Goal: Register for event/course

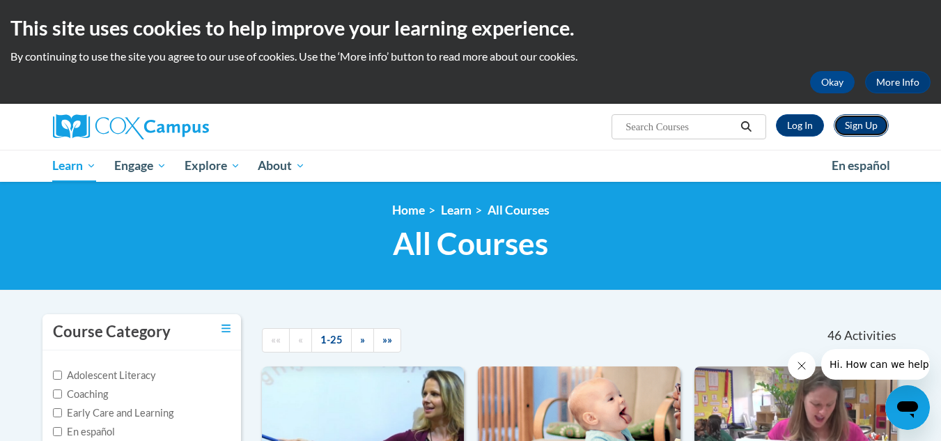
click at [861, 120] on link "Sign Up" at bounding box center [861, 125] width 55 height 22
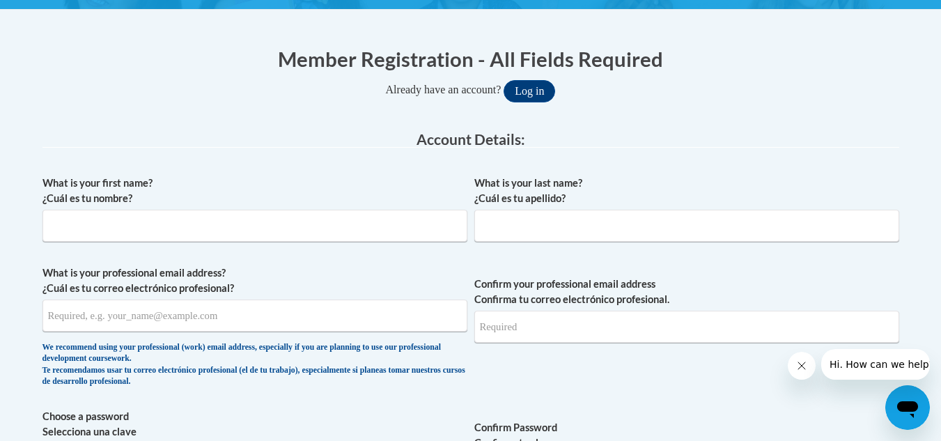
scroll to position [249, 0]
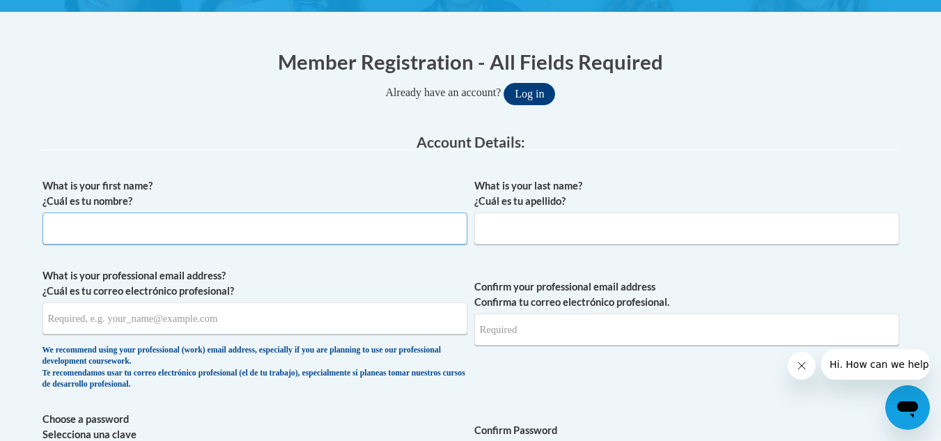
click at [126, 240] on input "What is your first name? ¿Cuál es tu nombre?" at bounding box center [254, 228] width 425 height 32
type input "Tommy"
click at [565, 237] on input "What is your last name? ¿Cuál es tu apellido?" at bounding box center [686, 228] width 425 height 32
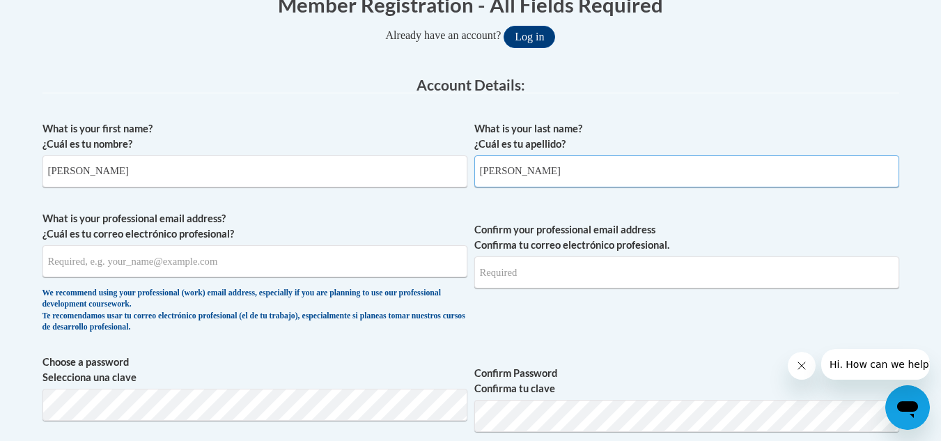
scroll to position [315, 0]
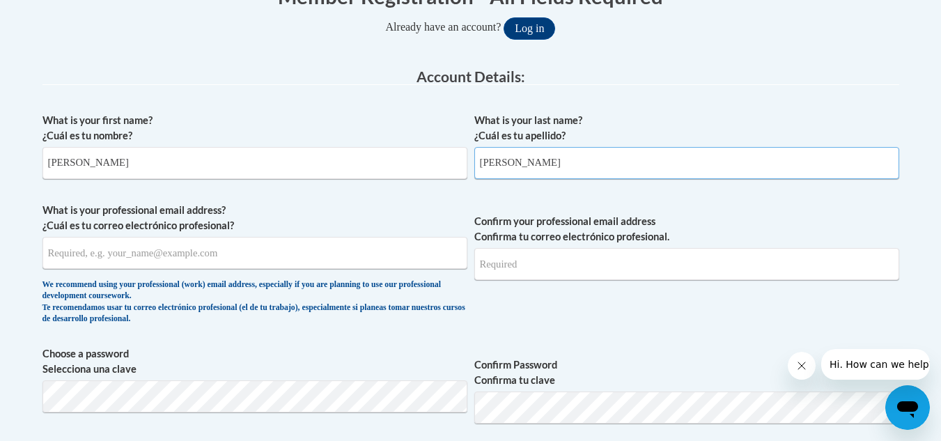
type input "Peterson"
click at [192, 254] on input "What is your professional email address? ¿Cuál es tu correo electrónico profesi…" at bounding box center [254, 253] width 425 height 32
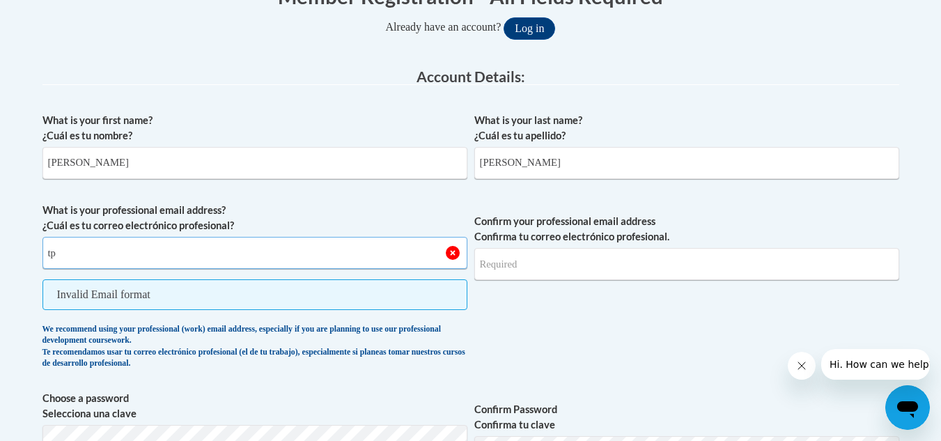
type input "t"
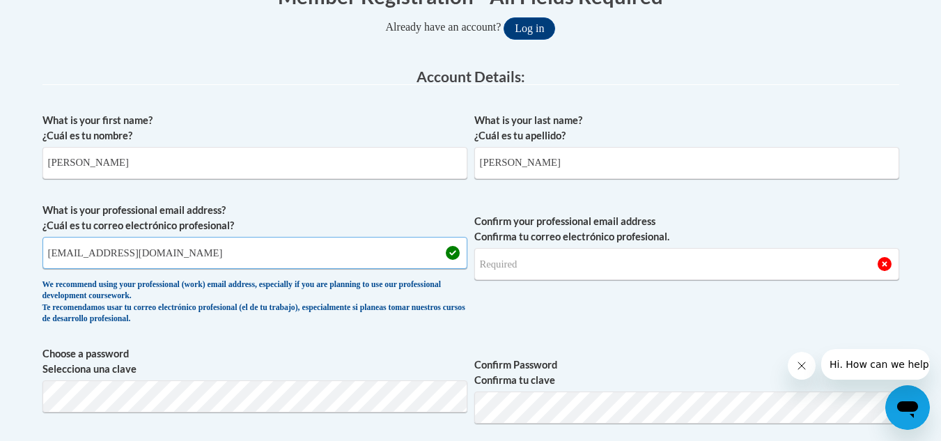
type input "tpeterson@ymcatoledo.org"
click at [529, 272] on input "Confirm your professional email address Confirma tu correo electrónico profesio…" at bounding box center [686, 264] width 425 height 32
type input "tpeterson@ymcatoledo.org"
click at [596, 325] on span "Confirm your professional email address Confirma tu correo electrónico profesio…" at bounding box center [686, 267] width 425 height 129
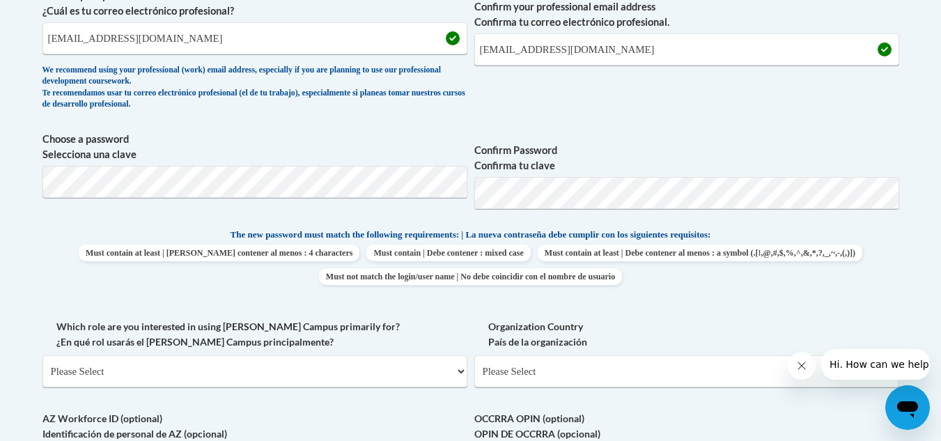
scroll to position [487, 0]
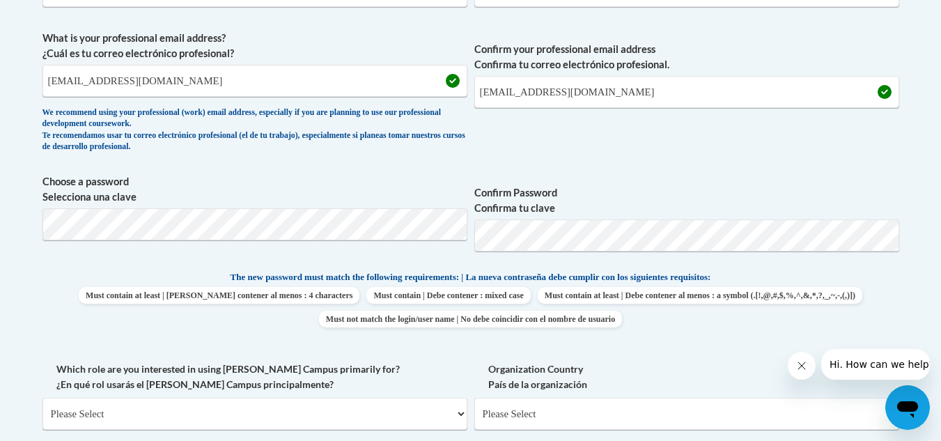
click at [839, 177] on span "Confirm Password Confirma tu clave" at bounding box center [686, 218] width 425 height 88
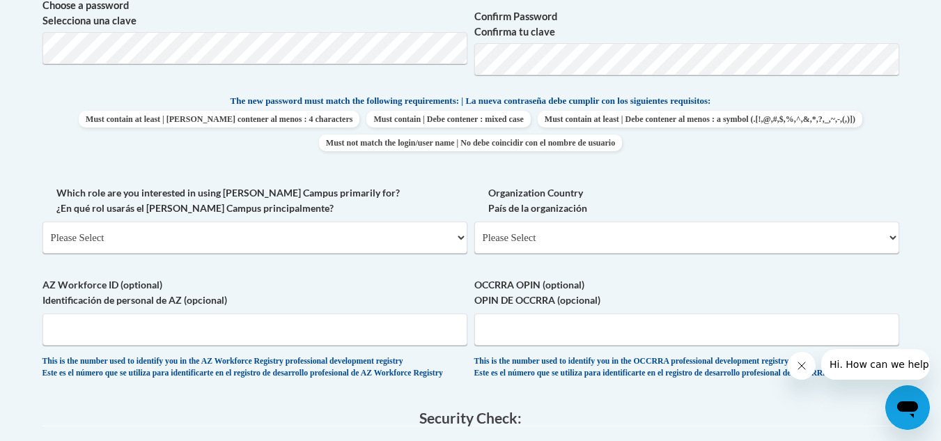
scroll to position [685, 0]
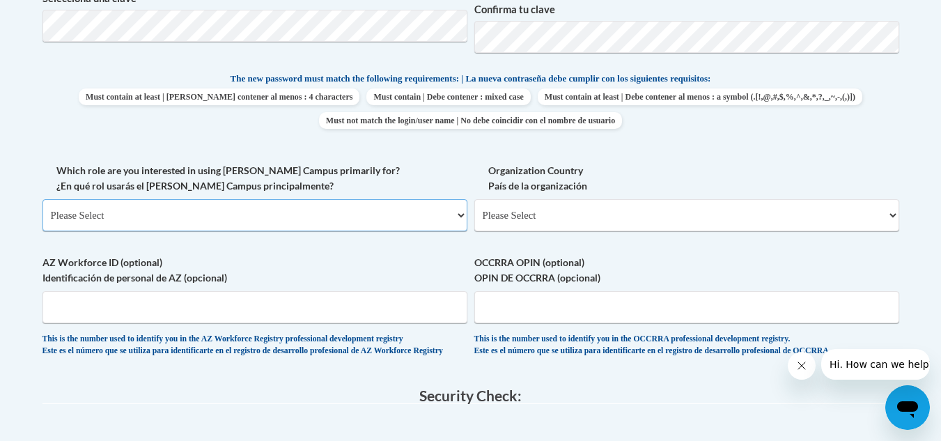
click at [139, 214] on select "Please Select College/University | Colegio/Universidad Community/Nonprofit Part…" at bounding box center [254, 215] width 425 height 32
select select "fbf2d438-af2f-41f8-98f1-81c410e29de3"
click at [42, 199] on select "Please Select College/University | Colegio/Universidad Community/Nonprofit Part…" at bounding box center [254, 215] width 425 height 32
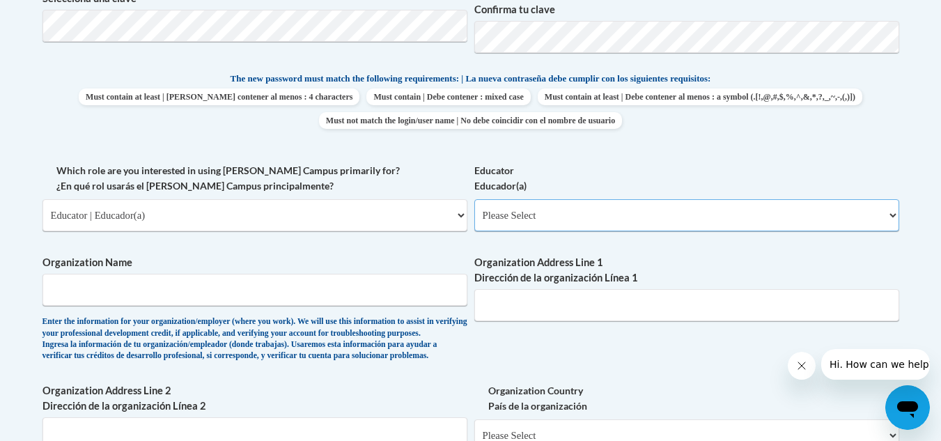
click at [547, 212] on select "Please Select Early Learning/Daycare Teacher/Family Home Care Provider | Maestr…" at bounding box center [686, 215] width 425 height 32
select select "5e2af403-4f2c-4e49-a02f-103e55d7b75b"
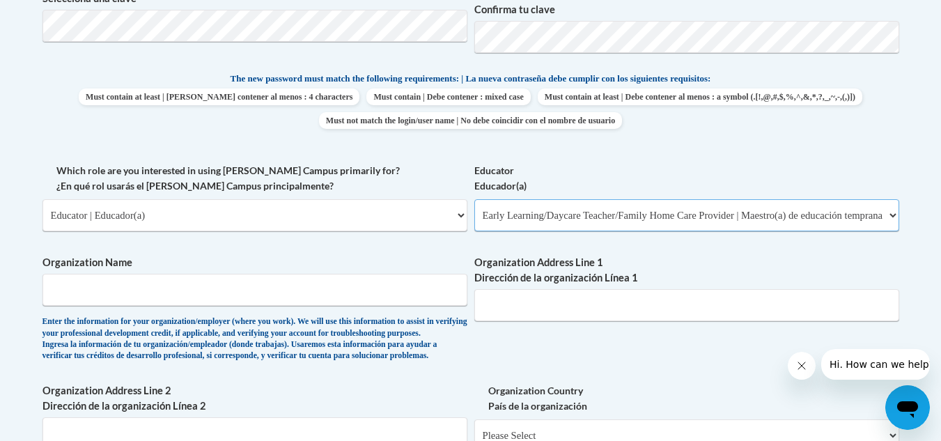
click at [474, 199] on select "Please Select Early Learning/Daycare Teacher/Family Home Care Provider | Maestr…" at bounding box center [686, 215] width 425 height 32
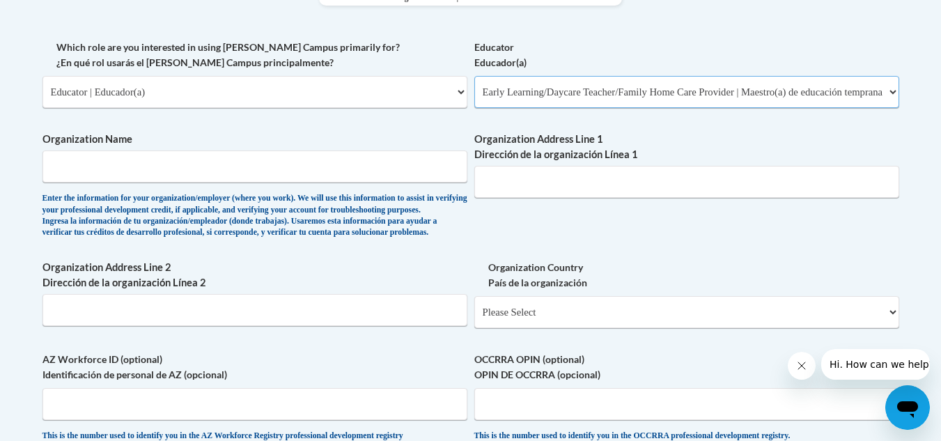
scroll to position [812, 0]
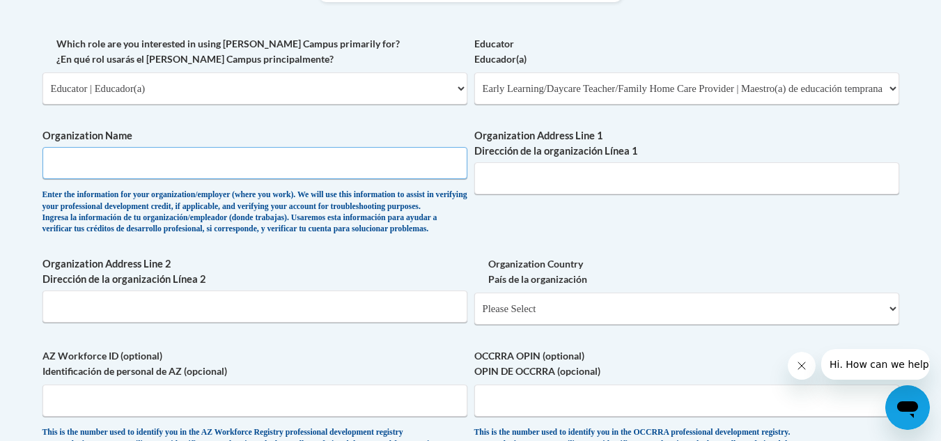
click at [273, 173] on input "Organization Name" at bounding box center [254, 163] width 425 height 32
type input "Y"
type input "YMCA Saint Charles"
click at [565, 176] on input "Organization Address Line 1 Dirección de la organización Línea 1" at bounding box center [686, 178] width 425 height 32
paste input "600 Navarre Ave, Oregon, OH"
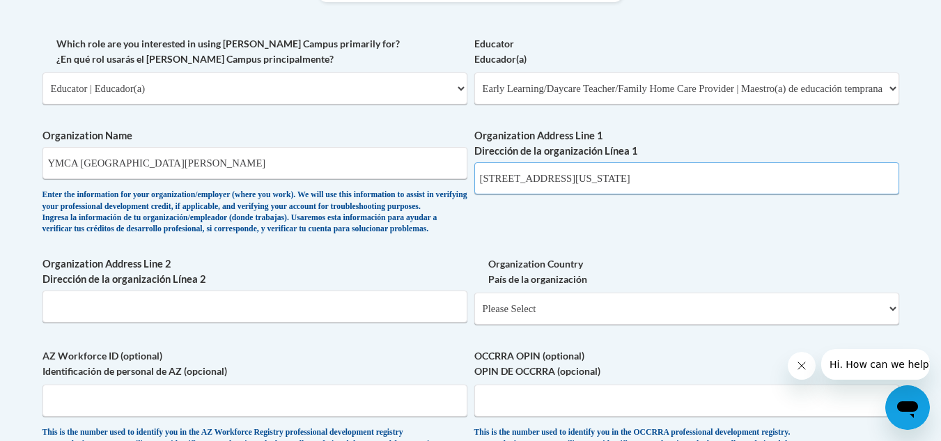
click at [479, 175] on input "600 Navarre Ave, Oregon, OH" at bounding box center [686, 178] width 425 height 32
type input "2600 Navarre Ave, Oregon, OH"
click at [548, 247] on div "What is your first name? ¿Cuál es tu nombre? Tommy What is your last name? ¿Cuá…" at bounding box center [470, 36] width 857 height 855
click at [506, 325] on select "Please Select United States | Estados Unidos Outside of the United States | Fue…" at bounding box center [686, 309] width 425 height 32
select select "ad49bcad-a171-4b2e-b99c-48b446064914"
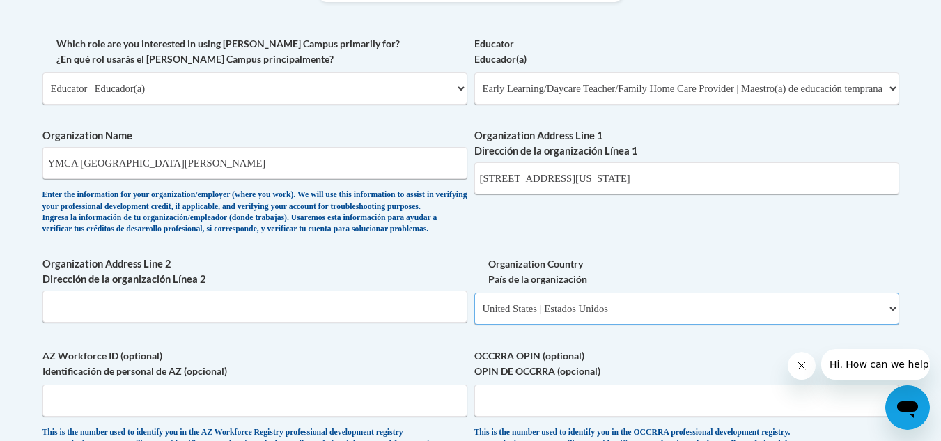
click at [474, 315] on select "Please Select United States | Estados Unidos Outside of the United States | Fue…" at bounding box center [686, 309] width 425 height 32
select select
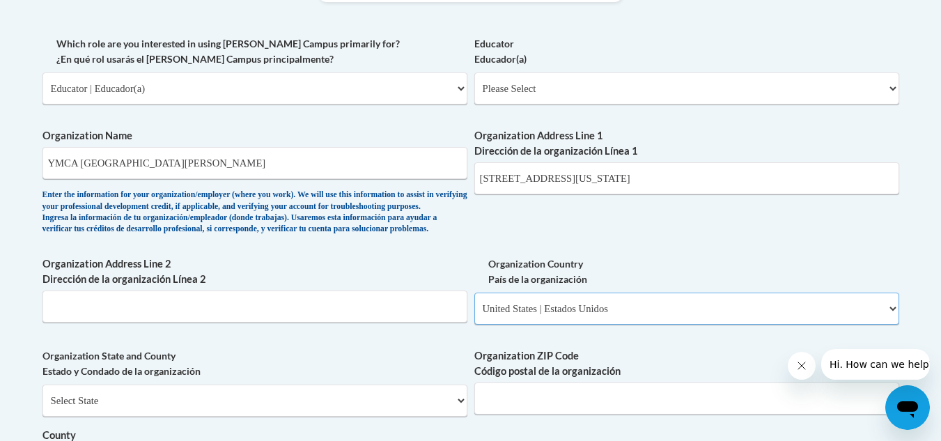
scroll to position [970, 0]
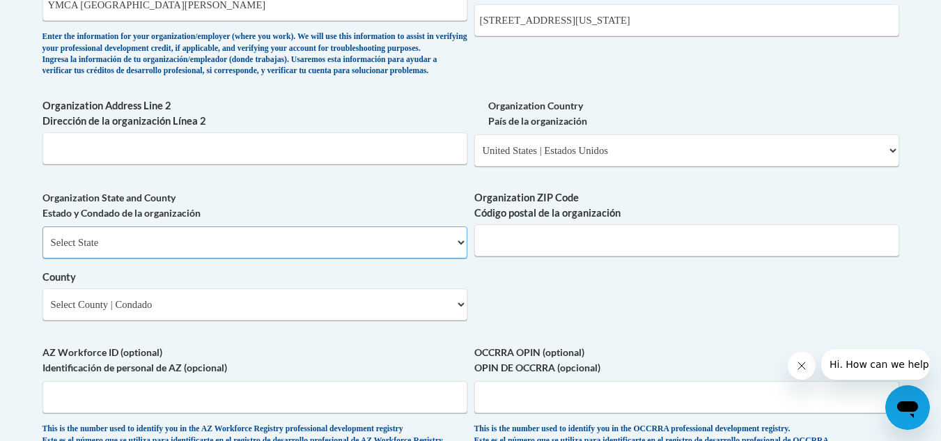
click at [290, 258] on select "Select State Alabama Alaska Arizona Arkansas California Colorado Connecticut De…" at bounding box center [254, 242] width 425 height 32
select select "Ohio"
click at [42, 249] on select "Select State Alabama Alaska Arizona Arkansas California Colorado Connecticut De…" at bounding box center [254, 242] width 425 height 32
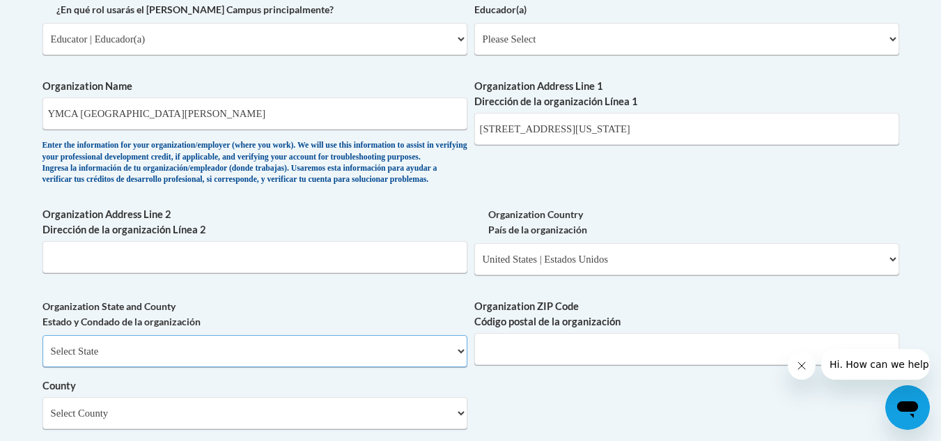
scroll to position [857, 0]
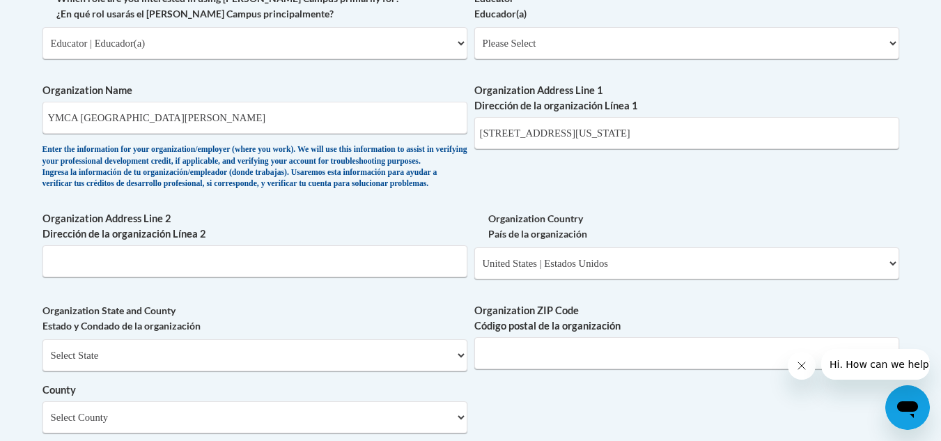
click at [940, 258] on body "This site uses cookies to help improve your learning experience. By continuing …" at bounding box center [470, 173] width 941 height 2061
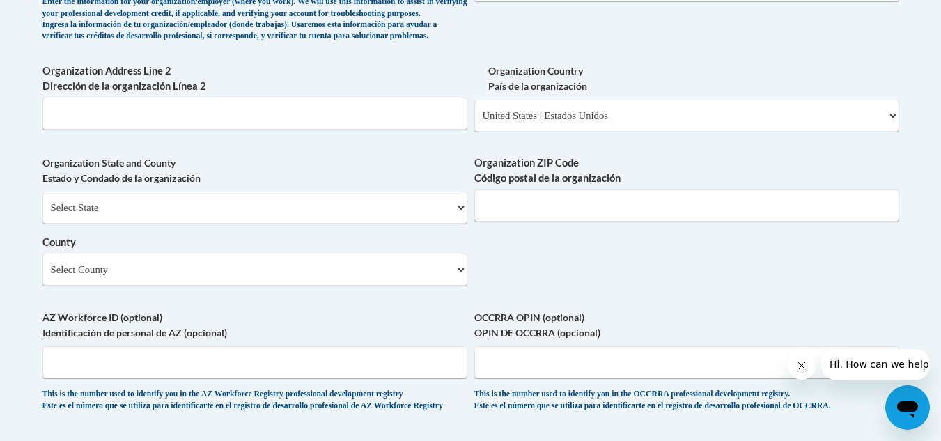
scroll to position [1019, 0]
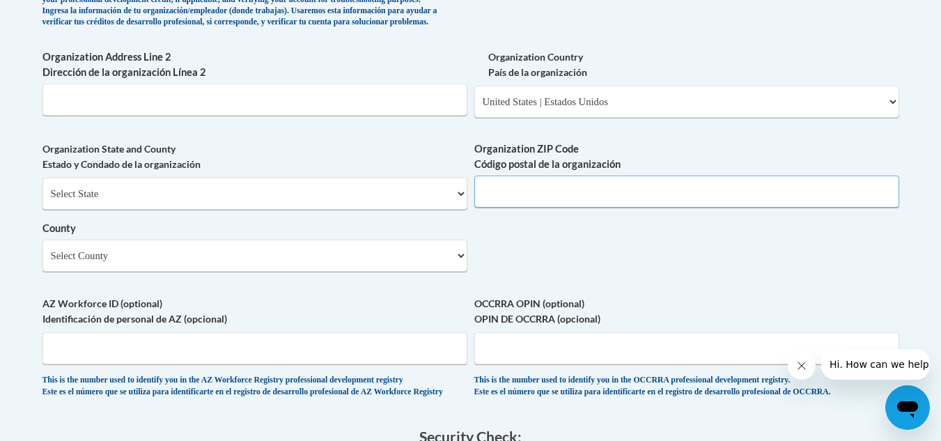
click at [771, 208] on input "Organization ZIP Code Código postal de la organización" at bounding box center [686, 192] width 425 height 32
type input "43616"
click at [221, 260] on div "Select State Alabama Alaska Arizona Arkansas California Colorado Connecticut De…" at bounding box center [254, 225] width 425 height 94
click at [224, 272] on select "Select County Adams Allen Ashland Ashtabula Athens Auglaize Belmont Brown Butle…" at bounding box center [254, 256] width 425 height 32
select select "Lucas"
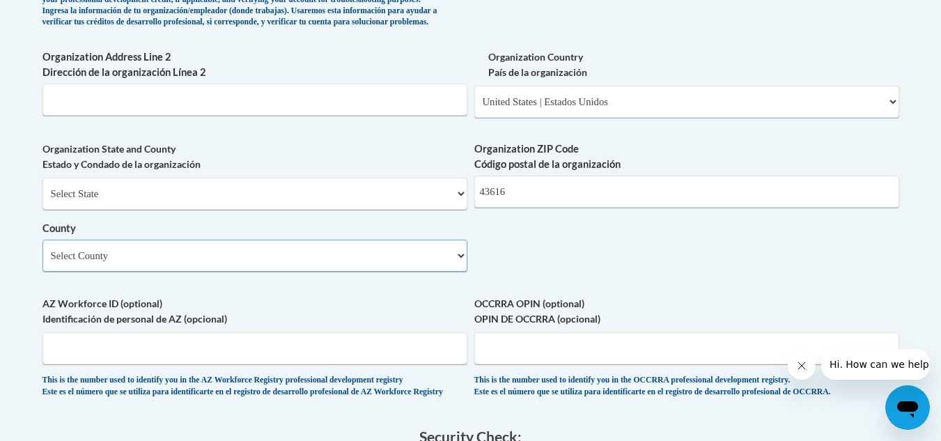
click at [42, 263] on select "Select County Adams Allen Ashland Ashtabula Athens Auglaize Belmont Brown Butle…" at bounding box center [254, 256] width 425 height 32
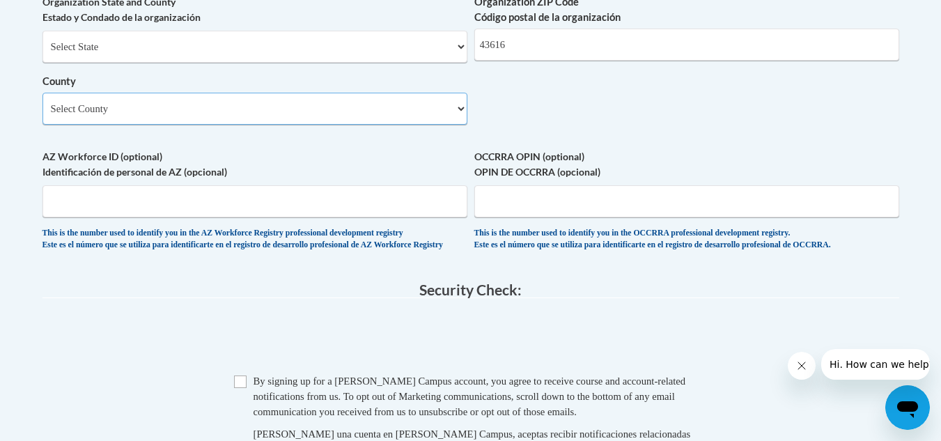
scroll to position [1195, 0]
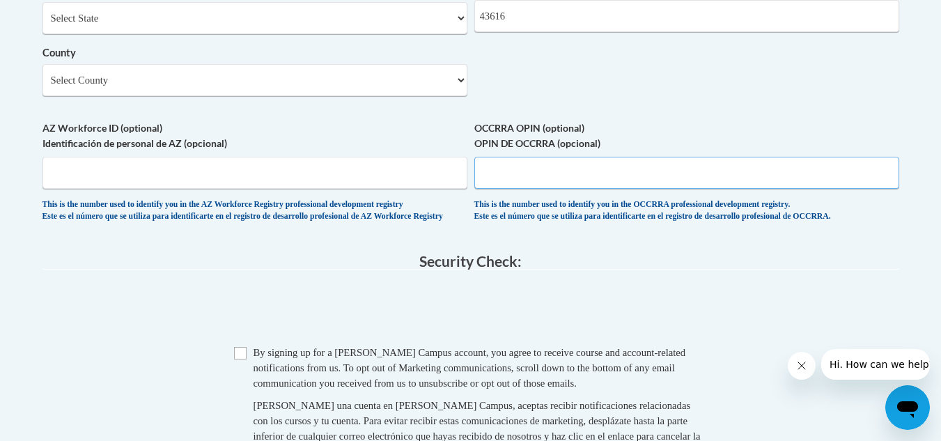
click at [534, 189] on input "OCCRRA OPIN (optional) OPIN DE OCCRRA (opcional)" at bounding box center [686, 173] width 425 height 32
type input "11331218"
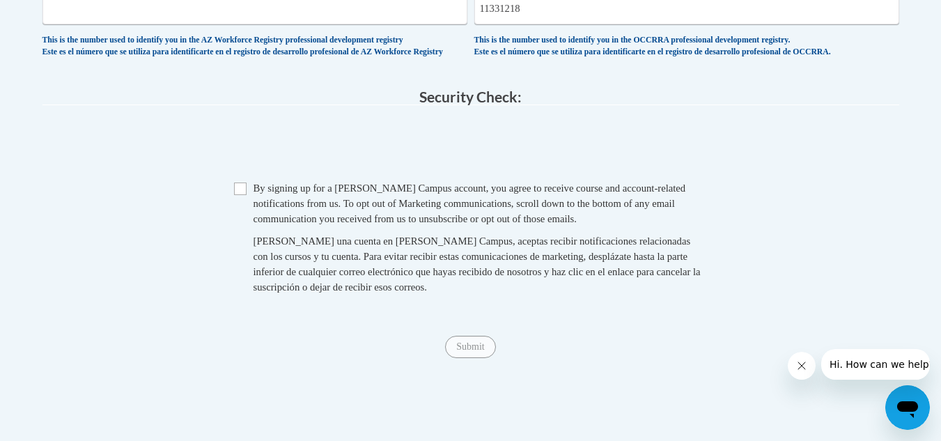
scroll to position [1369, 0]
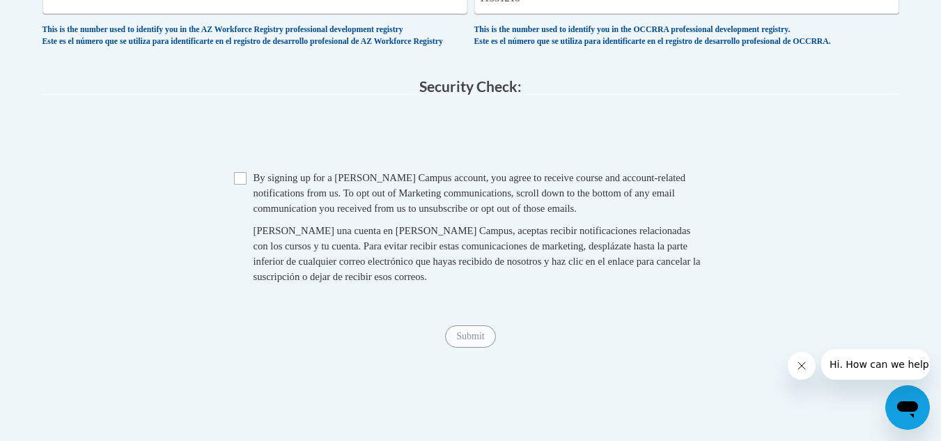
click at [249, 221] on span "Checkbox By signing up for a Cox Campus account, you agree to receive course an…" at bounding box center [471, 234] width 474 height 128
click at [240, 185] on input "Checkbox" at bounding box center [240, 178] width 13 height 13
checkbox input "true"
click at [480, 348] on input "Submit" at bounding box center [470, 336] width 50 height 22
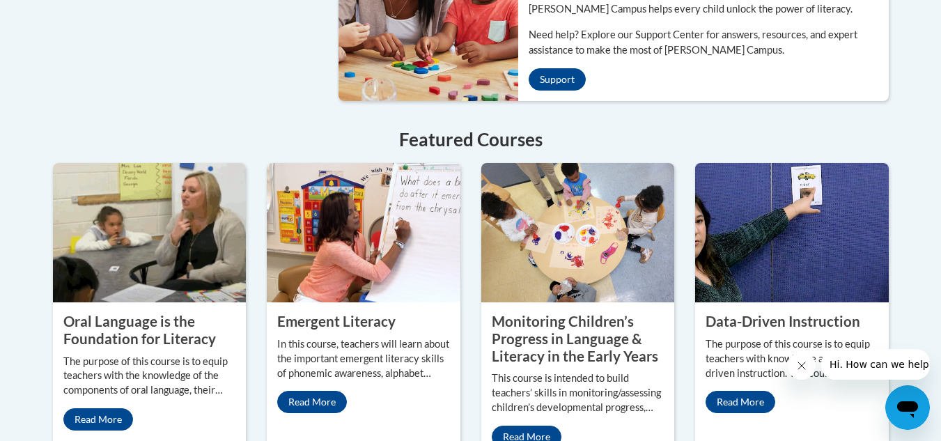
scroll to position [233, 0]
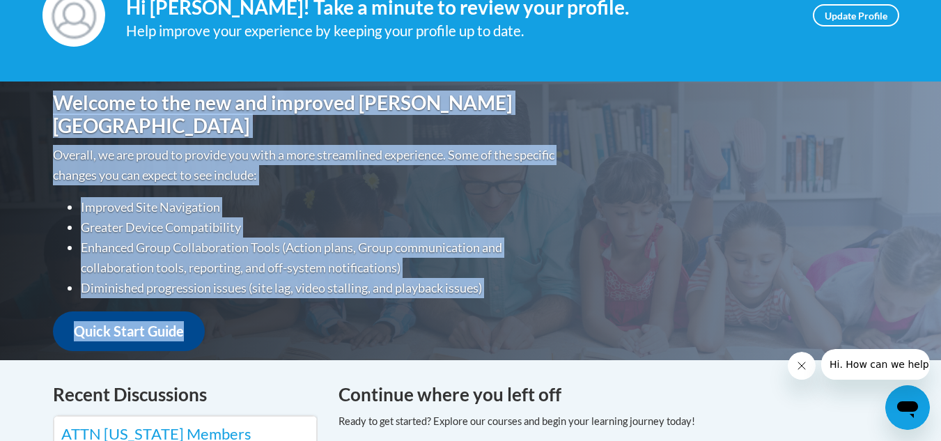
drag, startPoint x: 940, startPoint y: 118, endPoint x: 948, endPoint y: 75, distance: 43.2
click at [891, 122] on div "Welcome to the new and improved Cox Campus Overall, we are proud to provide you…" at bounding box center [471, 220] width 878 height 279
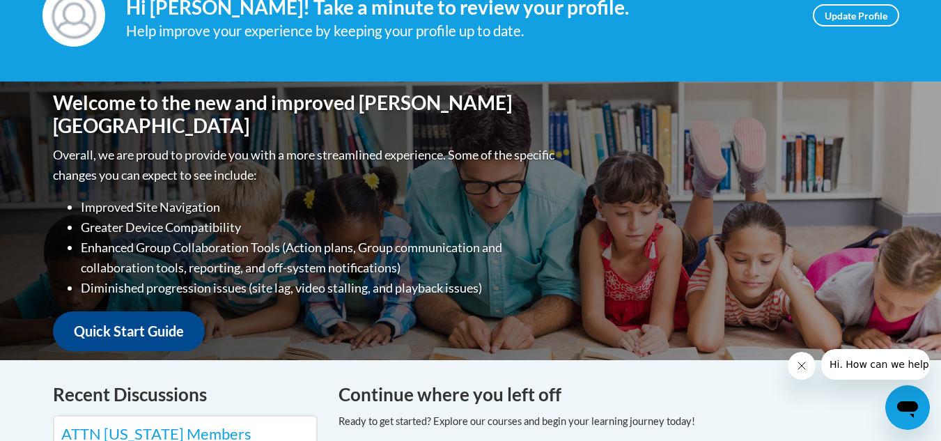
scroll to position [0, 0]
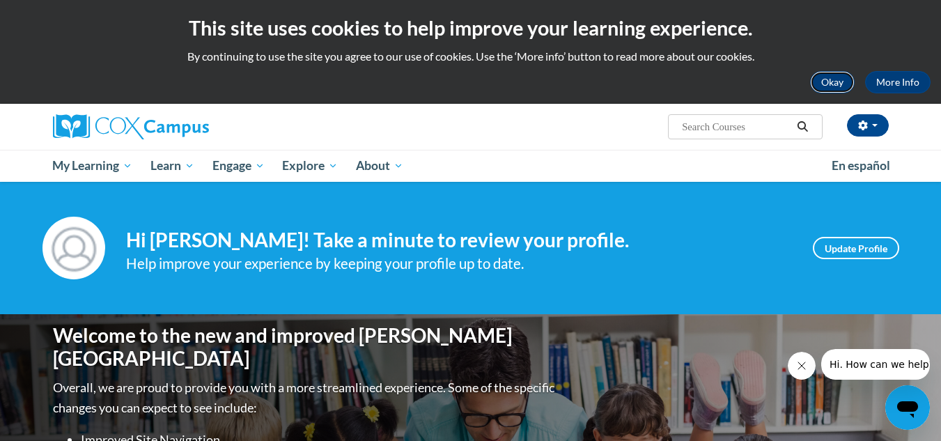
click at [839, 76] on button "Okay" at bounding box center [832, 82] width 45 height 22
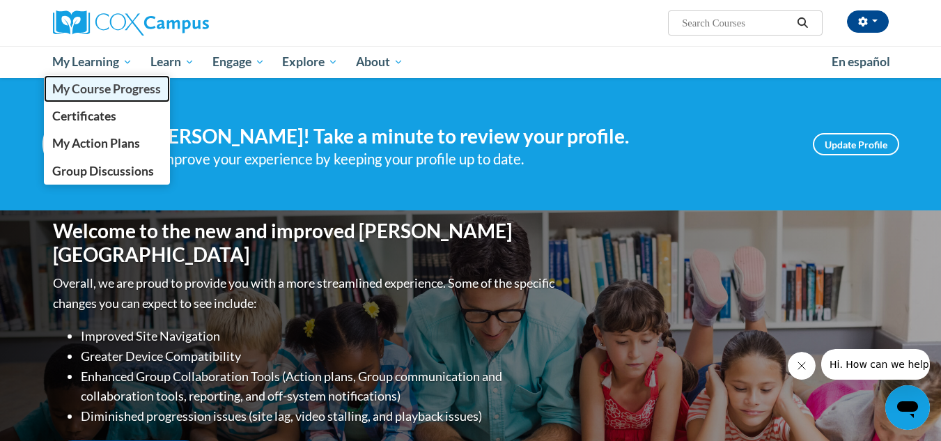
click at [128, 91] on span "My Course Progress" at bounding box center [106, 88] width 109 height 15
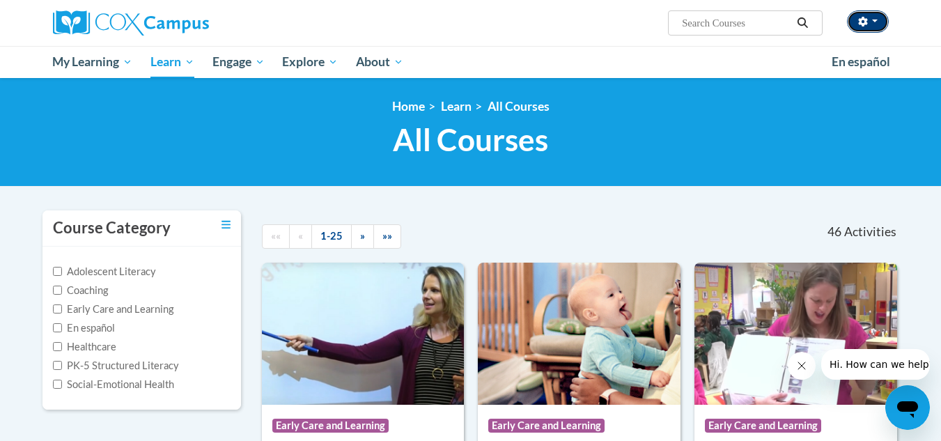
click at [880, 20] on button "button" at bounding box center [868, 21] width 42 height 22
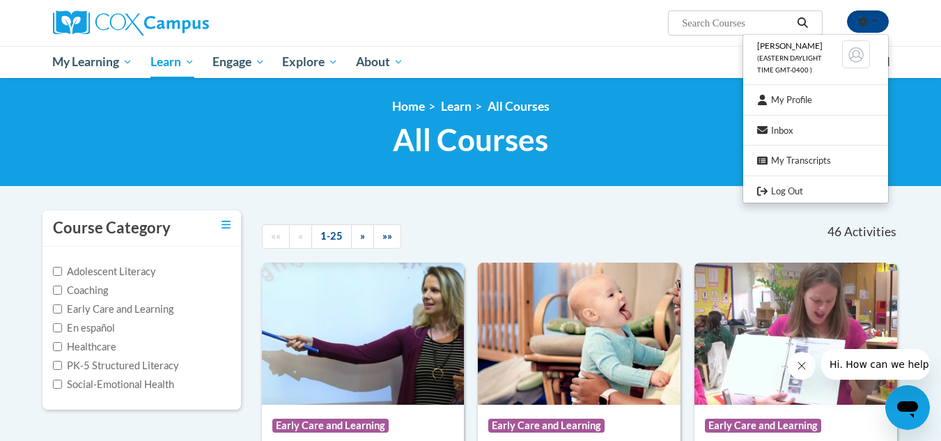
click at [641, 208] on div at bounding box center [471, 208] width 878 height 1
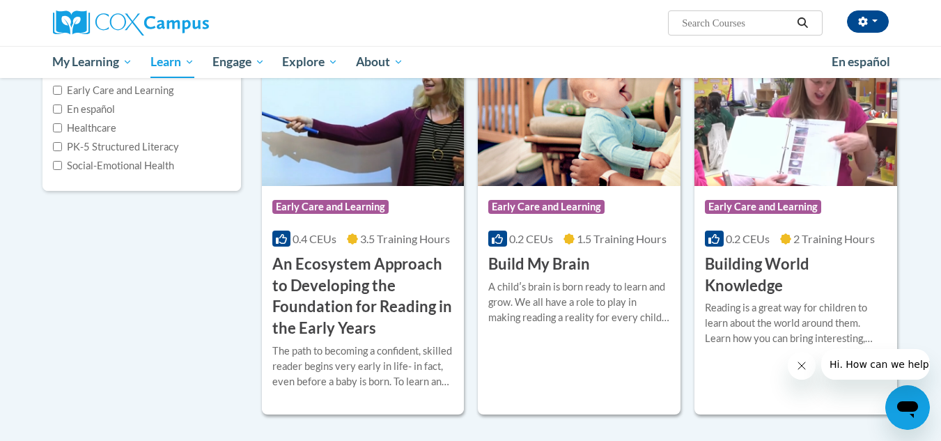
scroll to position [245, 0]
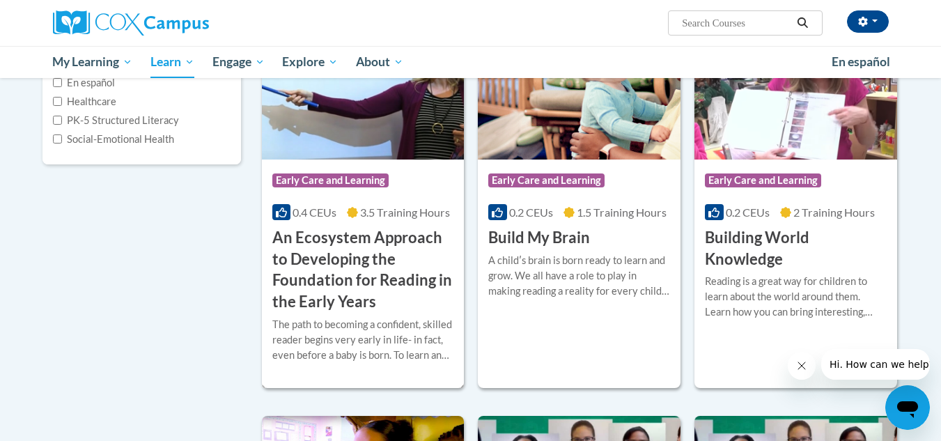
click at [336, 235] on h3 "An Ecosystem Approach to Developing the Foundation for Reading in the Early Yea…" at bounding box center [363, 270] width 182 height 86
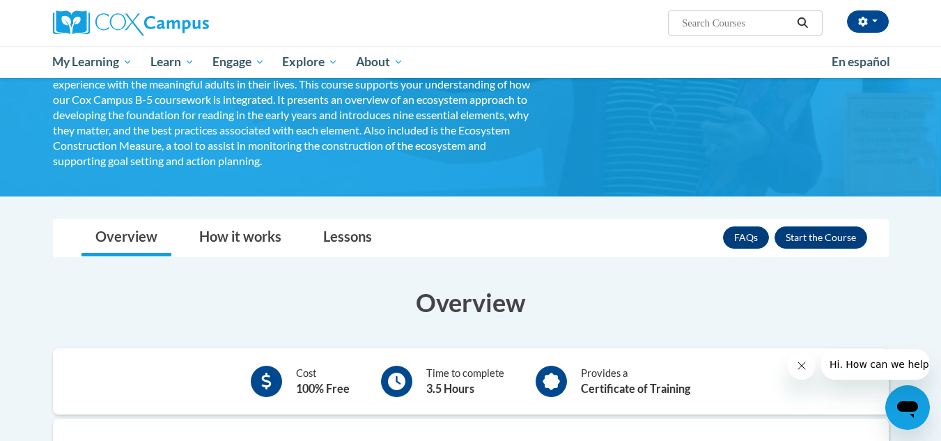
scroll to position [253, 0]
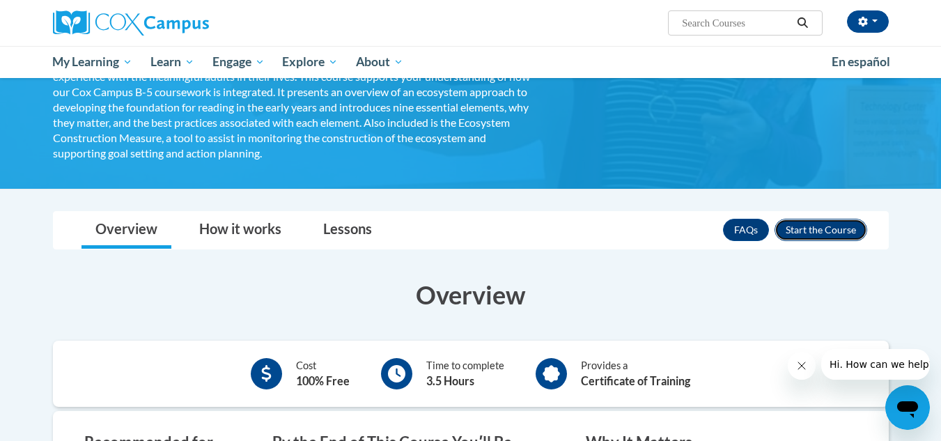
click at [824, 225] on button "Enroll" at bounding box center [821, 230] width 93 height 22
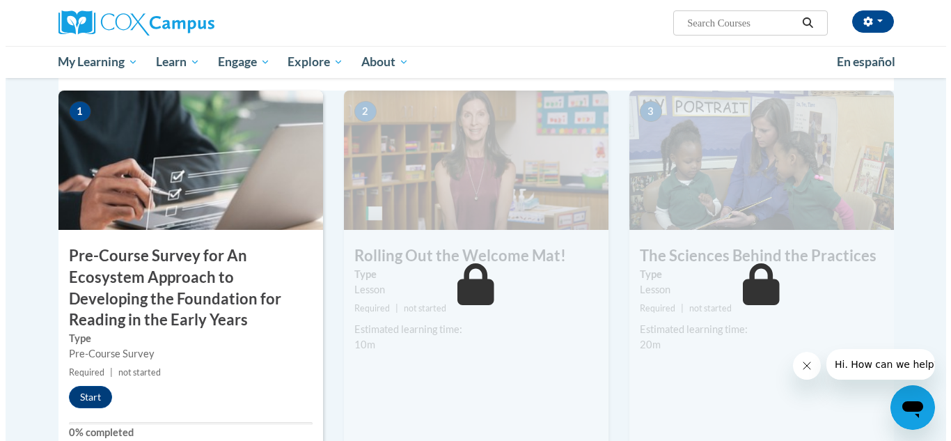
scroll to position [342, 0]
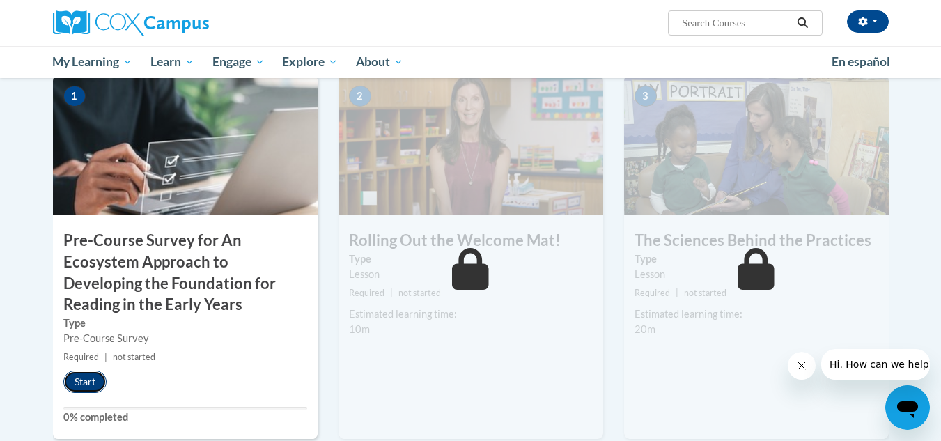
click at [92, 375] on button "Start" at bounding box center [84, 382] width 43 height 22
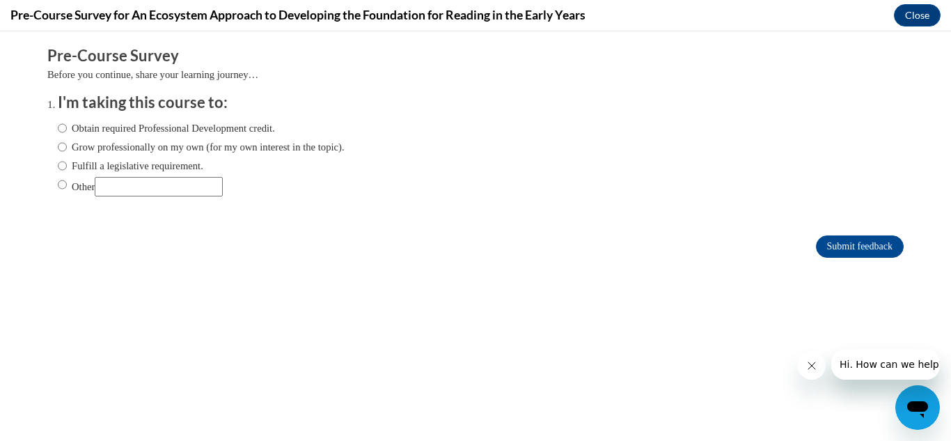
scroll to position [0, 0]
click at [58, 125] on input "Obtain required Professional Development credit." at bounding box center [62, 127] width 9 height 15
radio input "true"
click at [852, 238] on input "Submit feedback" at bounding box center [860, 246] width 88 height 22
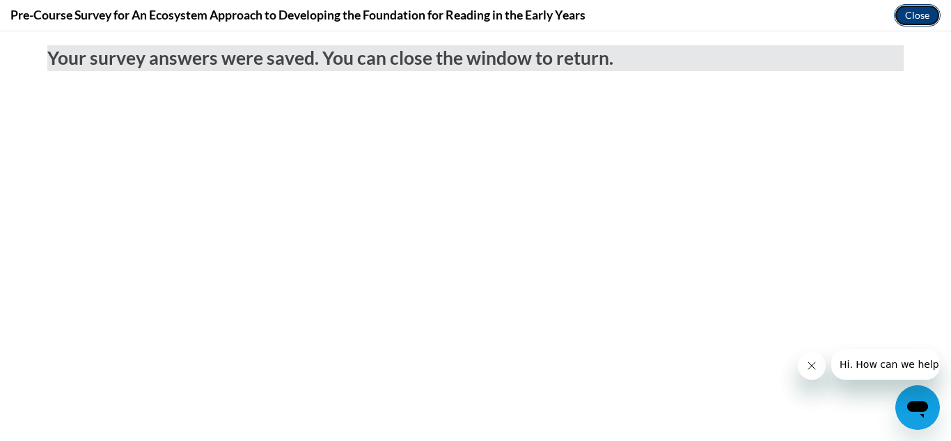
click at [921, 10] on button "Close" at bounding box center [917, 15] width 47 height 22
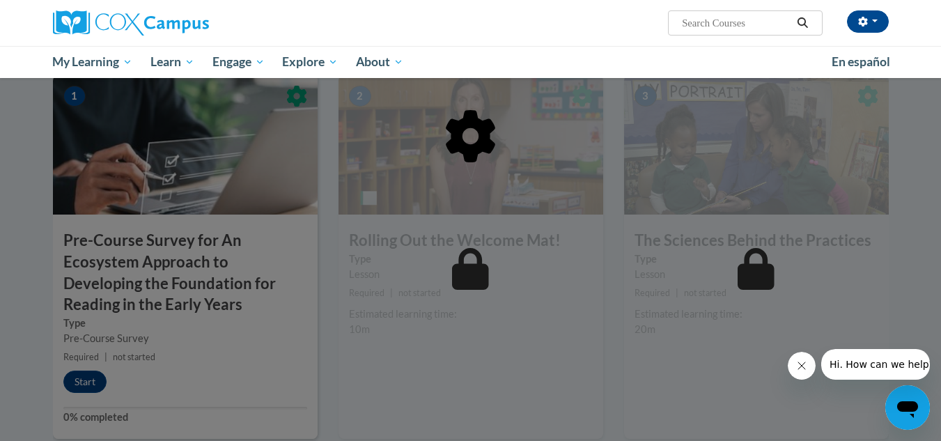
click at [799, 371] on button "Close message from company" at bounding box center [801, 366] width 28 height 28
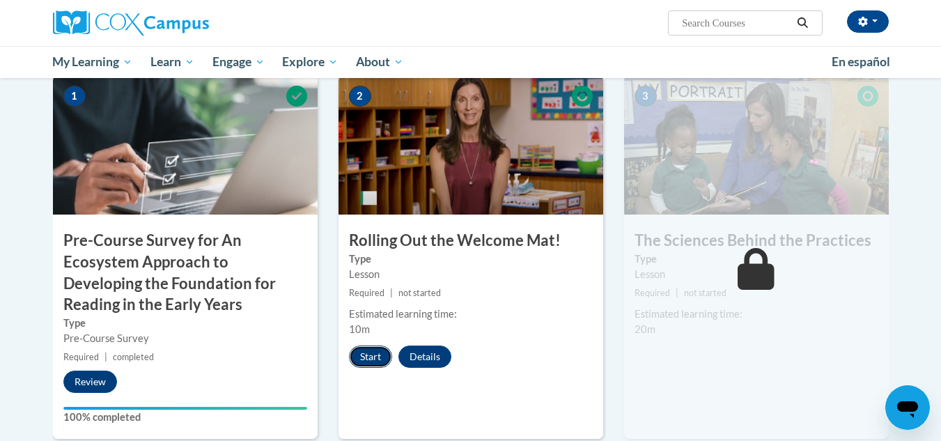
click at [371, 350] on button "Start" at bounding box center [370, 356] width 43 height 22
